Goal: Task Accomplishment & Management: Use online tool/utility

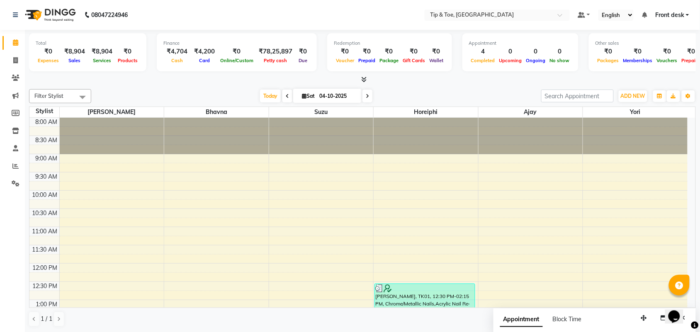
scroll to position [290, 0]
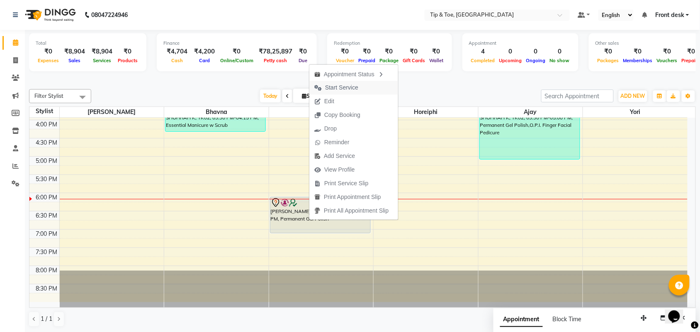
click at [342, 85] on span "Start Service" at bounding box center [341, 87] width 33 height 9
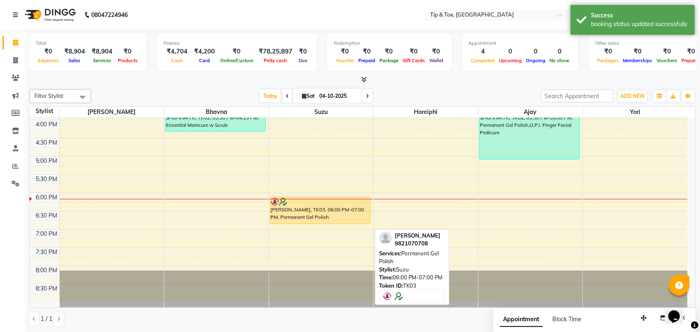
drag, startPoint x: 330, startPoint y: 231, endPoint x: 334, endPoint y: 219, distance: 12.6
click at [334, 219] on div "[PERSON_NAME], TK03, 06:00 PM-07:00 PM, Permanent Gel Polish [PERSON_NAME], TK0…" at bounding box center [321, 65] width 105 height 474
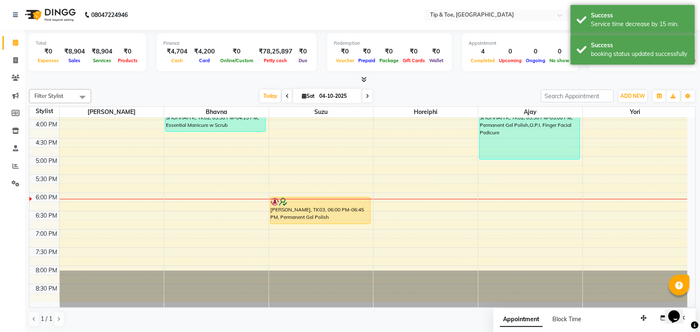
click at [366, 96] on icon at bounding box center [367, 96] width 3 height 5
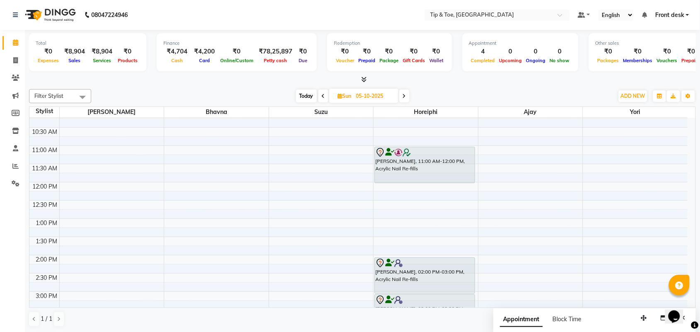
scroll to position [0, 0]
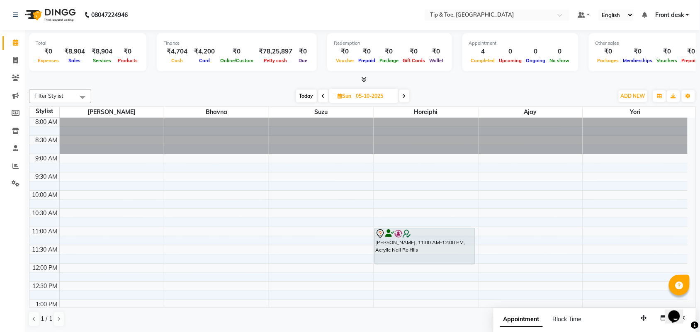
click at [300, 92] on span "Today" at bounding box center [306, 96] width 21 height 13
type input "04-10-2025"
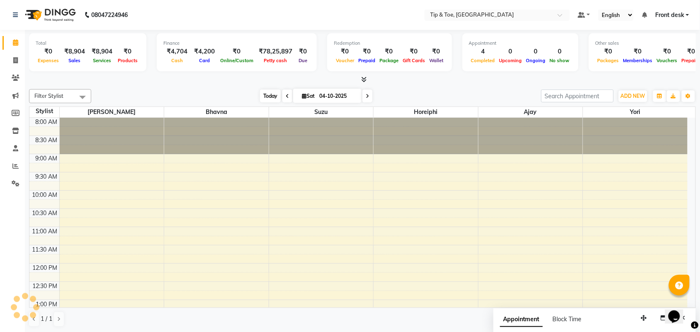
scroll to position [290, 0]
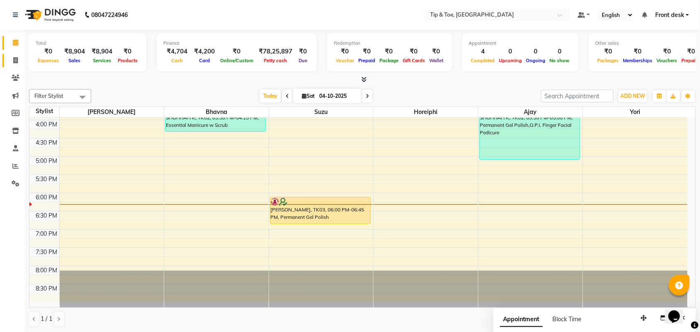
click at [9, 65] on link "Invoice" at bounding box center [12, 61] width 20 height 14
select select "5655"
select select "service"
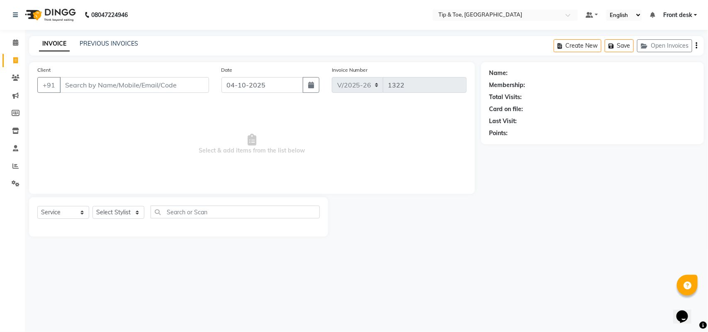
click at [78, 88] on input "Client" at bounding box center [134, 85] width 149 height 16
type input "9892443005"
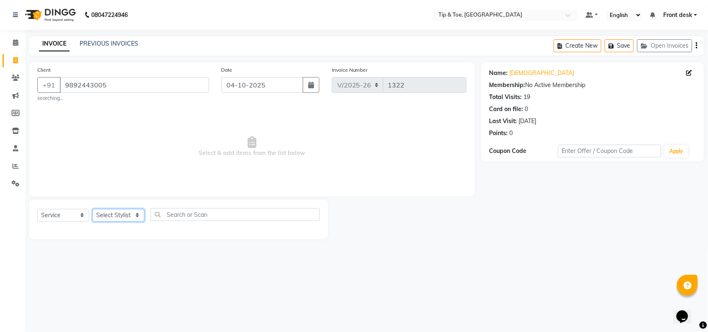
click at [132, 215] on select "Select Stylist [PERSON_NAME] [PERSON_NAME] MAHESKAR Babu [PERSON_NAME] Front de…" at bounding box center [119, 215] width 52 height 13
select select "38741"
click at [93, 209] on select "Select Stylist [PERSON_NAME] [PERSON_NAME] MAHESKAR Babu [PERSON_NAME] Front de…" at bounding box center [119, 215] width 52 height 13
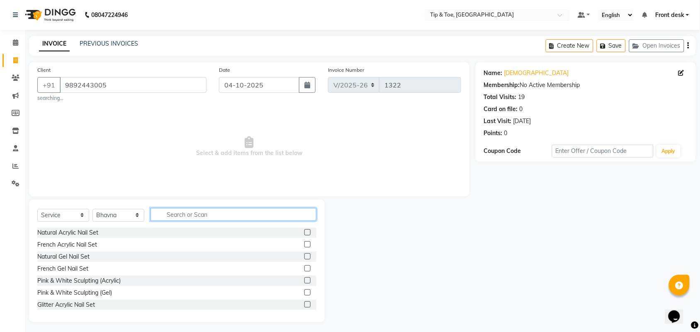
click at [275, 216] on input "text" at bounding box center [234, 214] width 166 height 13
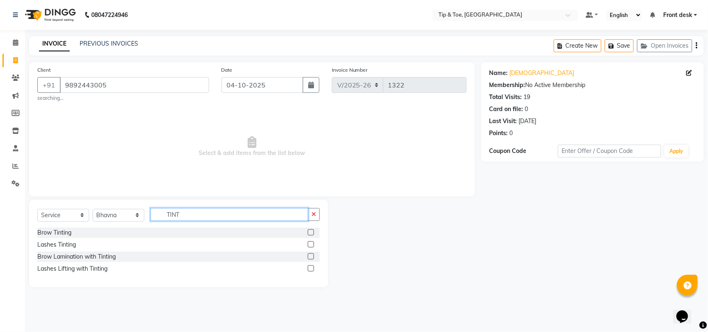
type input "TINT"
click at [312, 268] on label at bounding box center [311, 269] width 6 height 6
click at [312, 268] on input "checkbox" at bounding box center [310, 268] width 5 height 5
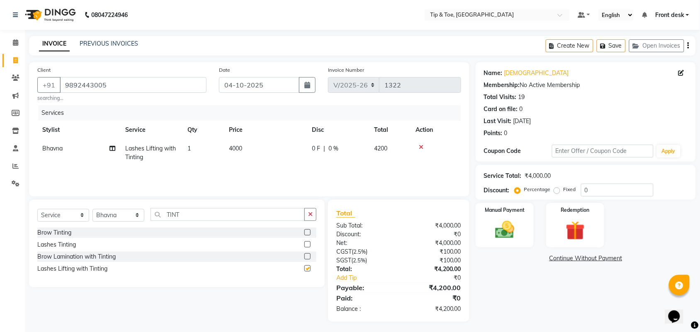
checkbox input "false"
click at [308, 231] on label at bounding box center [308, 232] width 6 height 6
click at [308, 231] on input "checkbox" at bounding box center [307, 232] width 5 height 5
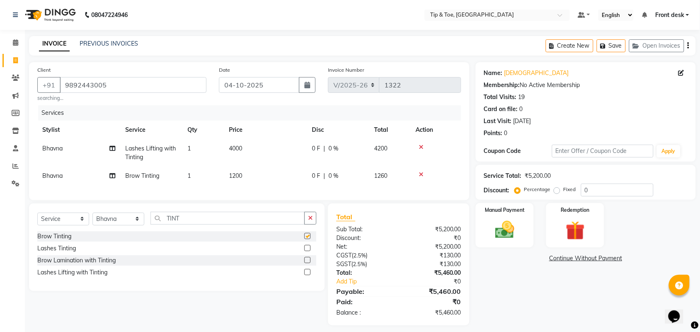
checkbox input "false"
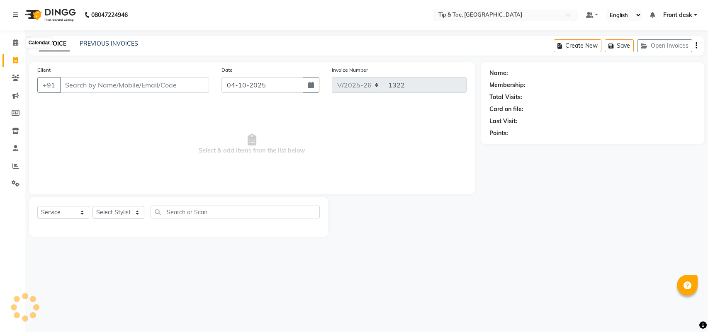
select select "5655"
select select "service"
click at [17, 39] on icon at bounding box center [15, 42] width 5 height 6
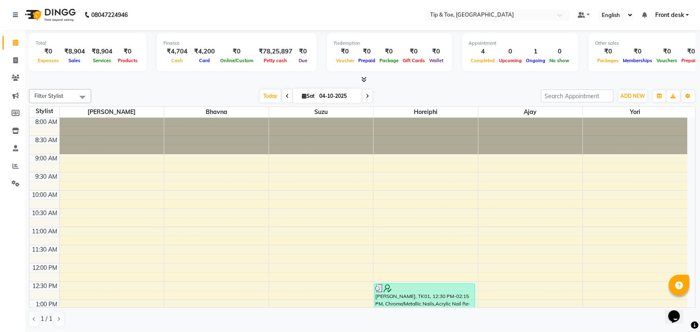
scroll to position [251, 0]
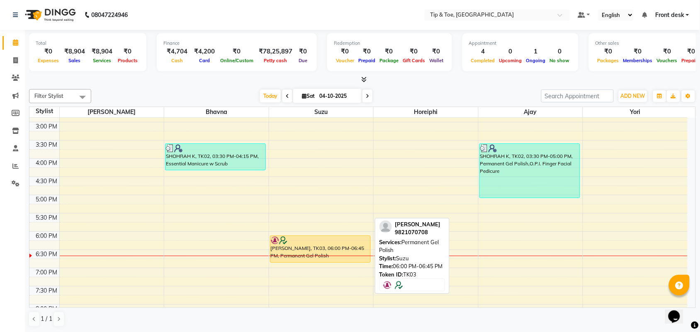
click at [328, 247] on div "[PERSON_NAME], TK03, 06:00 PM-06:45 PM, Permanent Gel Polish" at bounding box center [321, 249] width 100 height 27
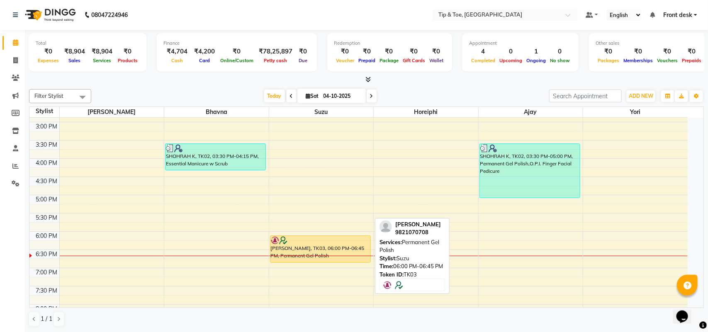
select select "1"
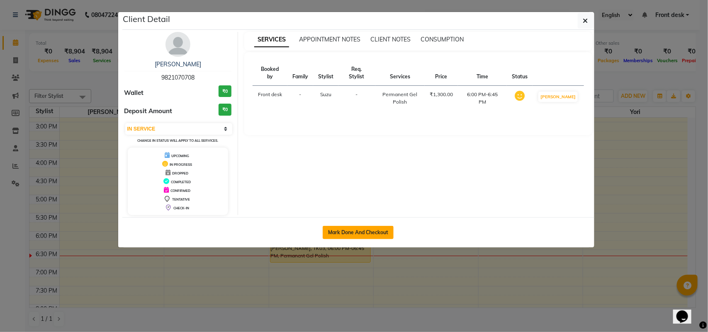
click at [370, 233] on button "Mark Done And Checkout" at bounding box center [358, 232] width 71 height 13
select select "5655"
select select "service"
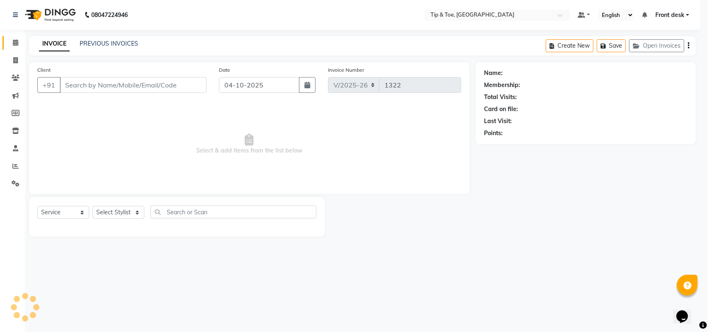
select select "3"
type input "9821070708"
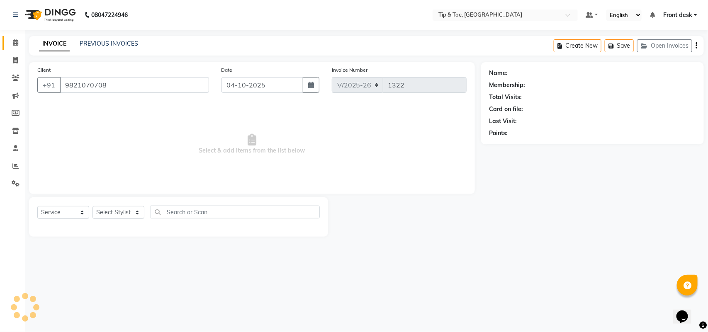
select select "38742"
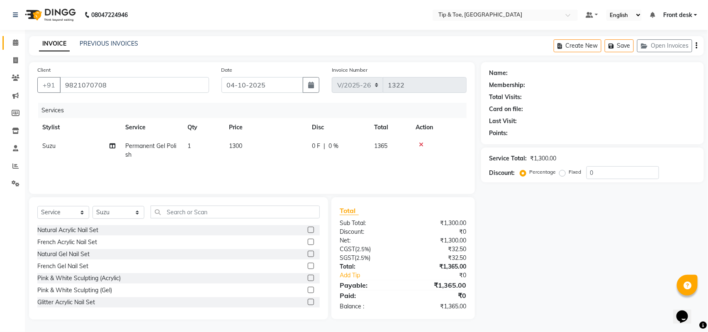
select select "1: Object"
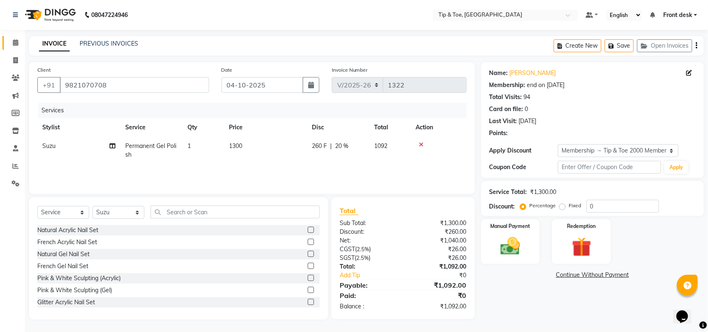
type input "20"
click at [149, 147] on span "Permanent Gel Polish" at bounding box center [150, 150] width 51 height 16
select select "38742"
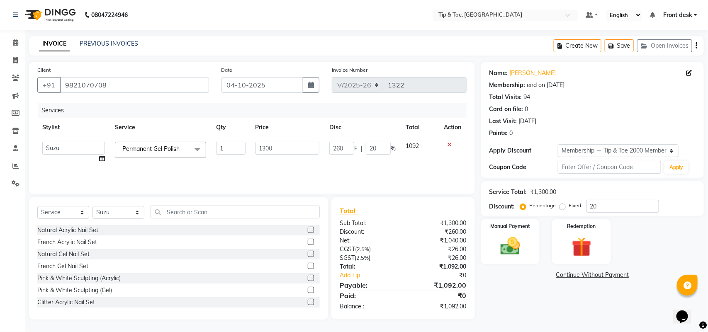
click at [149, 147] on span "Permanent Gel Polish" at bounding box center [150, 148] width 57 height 7
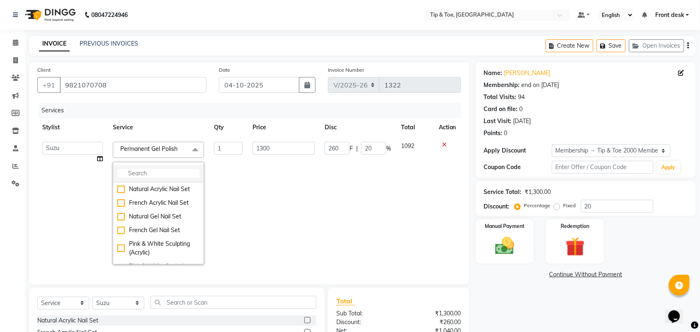
click at [162, 170] on input "multiselect-search" at bounding box center [158, 173] width 82 height 9
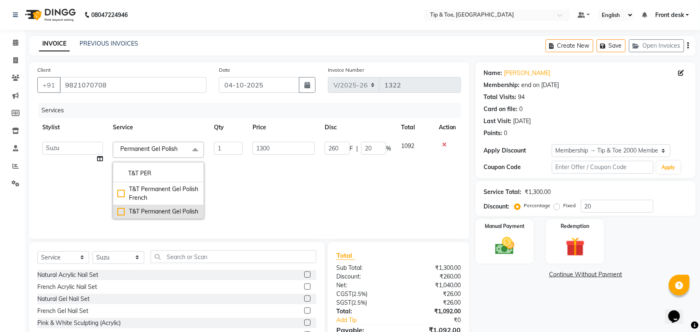
type input "T&T PER"
click at [121, 210] on div "T&T Permanent Gel Polish" at bounding box center [158, 211] width 82 height 9
type input "900"
type input "180"
checkbox input "true"
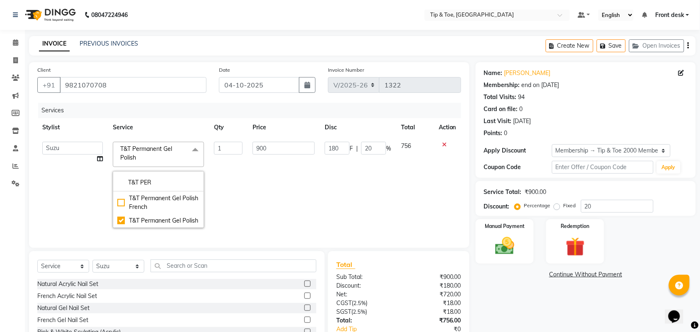
click at [265, 202] on td "900" at bounding box center [284, 185] width 72 height 96
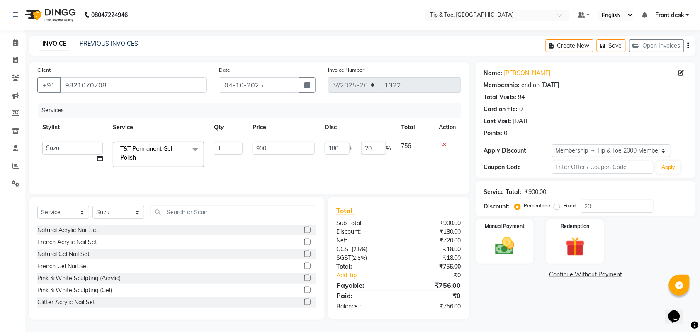
scroll to position [0, 0]
click at [534, 246] on div "Manual Payment Redemption" at bounding box center [586, 242] width 233 height 44
click at [513, 245] on img at bounding box center [505, 246] width 32 height 23
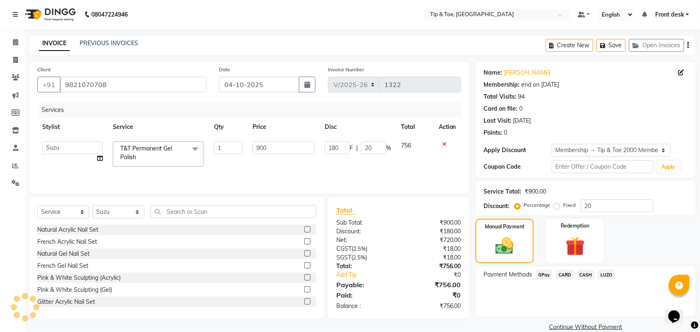
click at [592, 274] on span "CASH" at bounding box center [587, 275] width 18 height 10
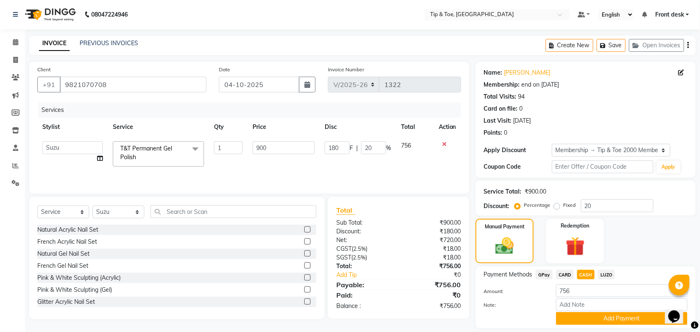
scroll to position [26, 0]
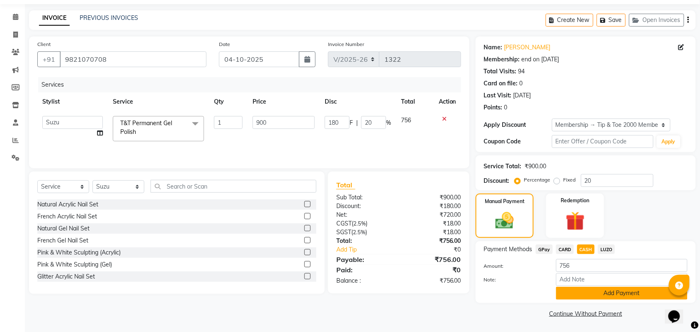
click at [603, 295] on button "Add Payment" at bounding box center [622, 293] width 132 height 13
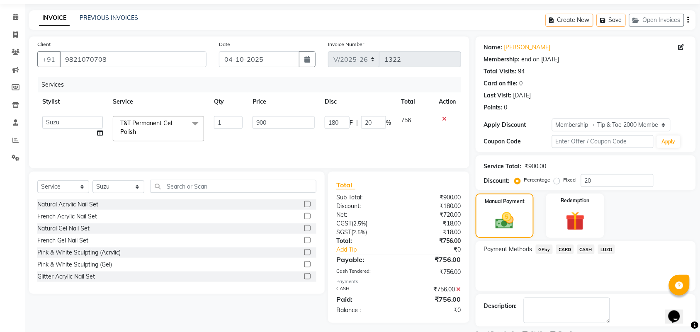
scroll to position [61, 0]
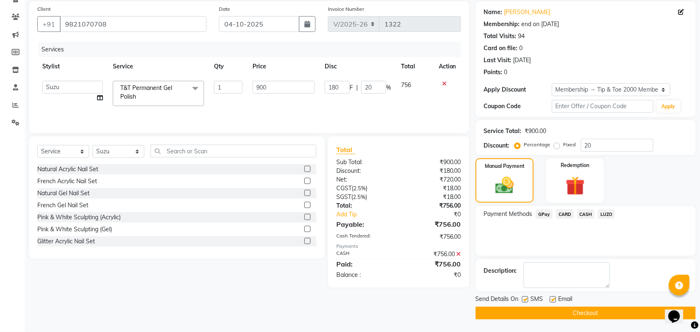
click at [603, 314] on button "Checkout" at bounding box center [586, 313] width 220 height 13
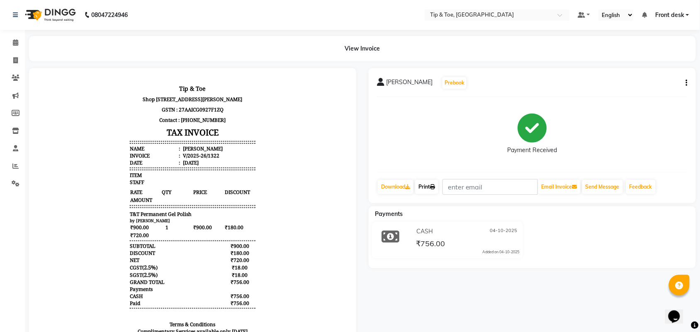
click at [425, 184] on link "Print" at bounding box center [426, 187] width 23 height 14
click at [17, 46] on span at bounding box center [15, 43] width 15 height 10
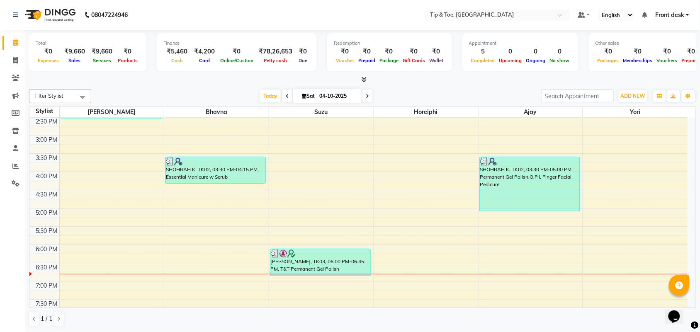
scroll to position [290, 0]
